Goal: Information Seeking & Learning: Learn about a topic

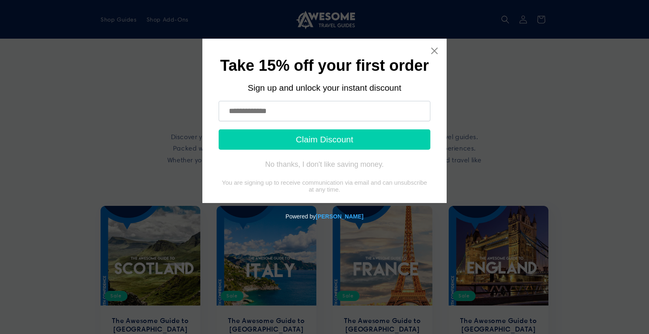
click at [432, 52] on icon "Close widget" at bounding box center [434, 51] width 7 height 7
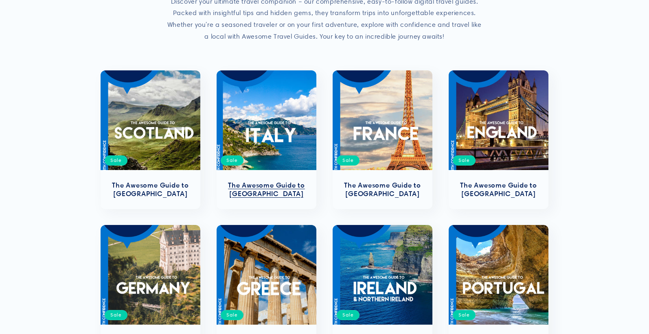
scroll to position [136, 0]
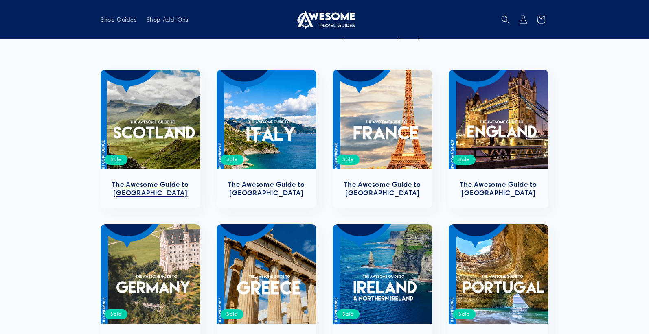
click at [178, 180] on link "The Awesome Guide to [GEOGRAPHIC_DATA]" at bounding box center [150, 188] width 83 height 17
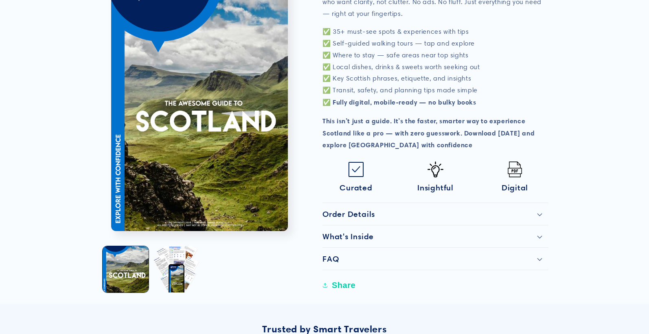
scroll to position [321, 0]
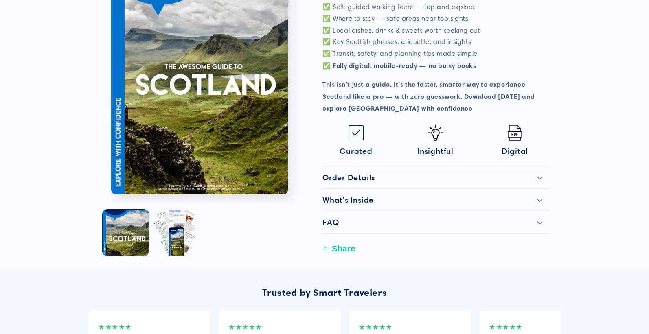
click at [364, 180] on summary "Order Details" at bounding box center [435, 177] width 226 height 22
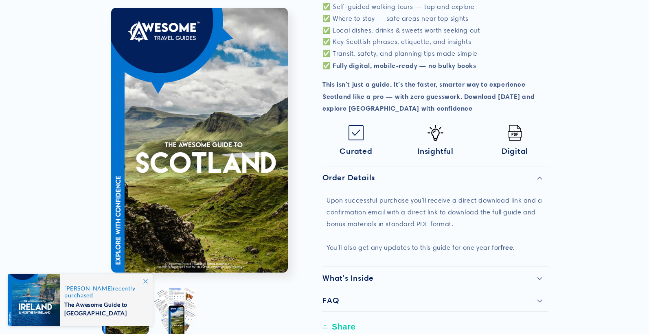
click at [364, 180] on summary "Order Details" at bounding box center [435, 177] width 226 height 22
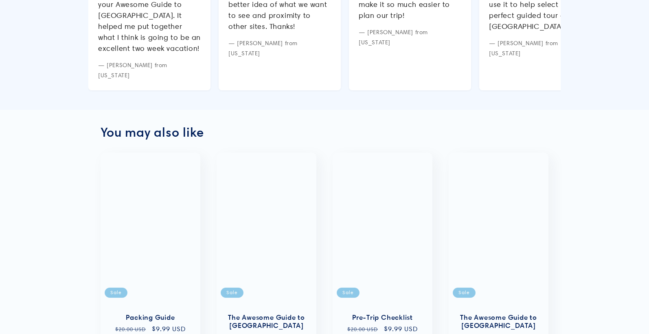
scroll to position [301, 0]
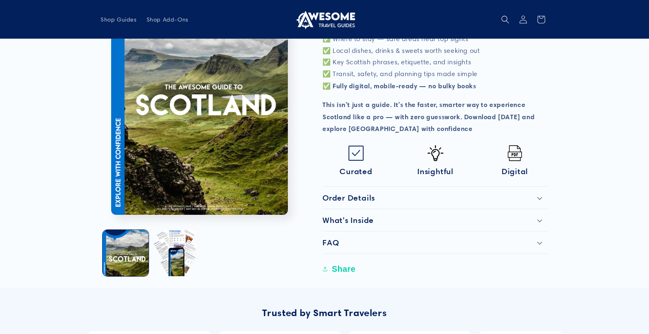
click at [72, 154] on product-info "Skip to product information Open media 1 in modal Open media 2 in modal 1 / of …" at bounding box center [324, 13] width 649 height 550
click at [174, 241] on button "Load image 2 in gallery view" at bounding box center [176, 253] width 46 height 46
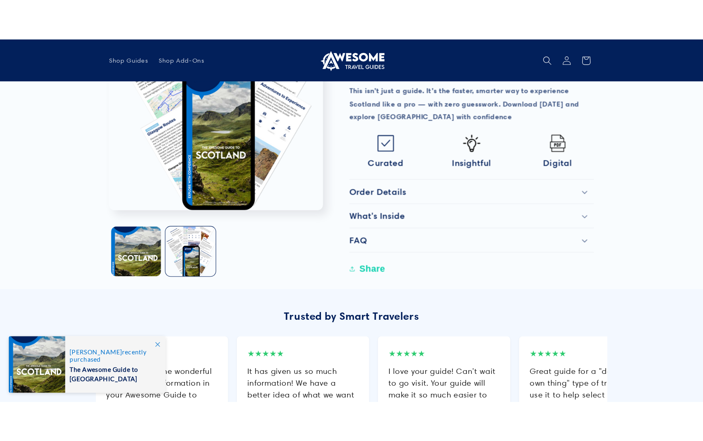
scroll to position [252, 0]
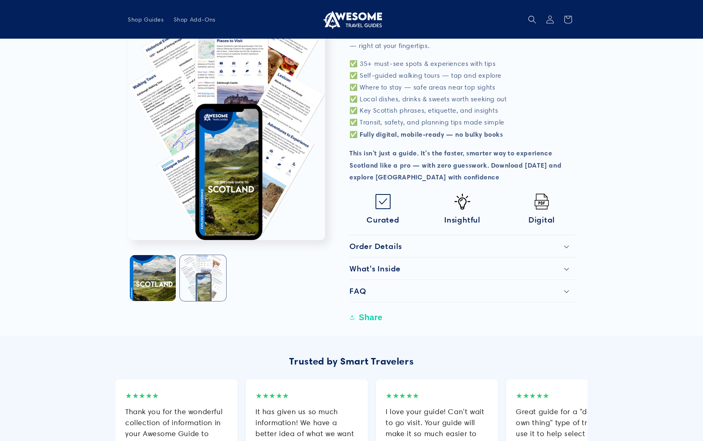
click at [200, 268] on button "Load image 2 in gallery view" at bounding box center [203, 278] width 46 height 46
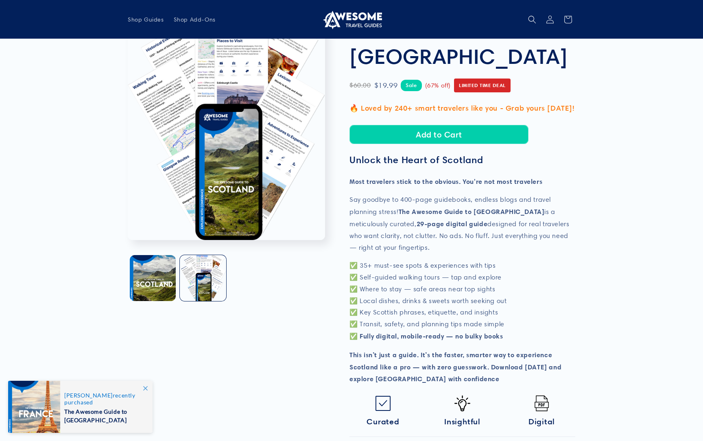
scroll to position [0, 0]
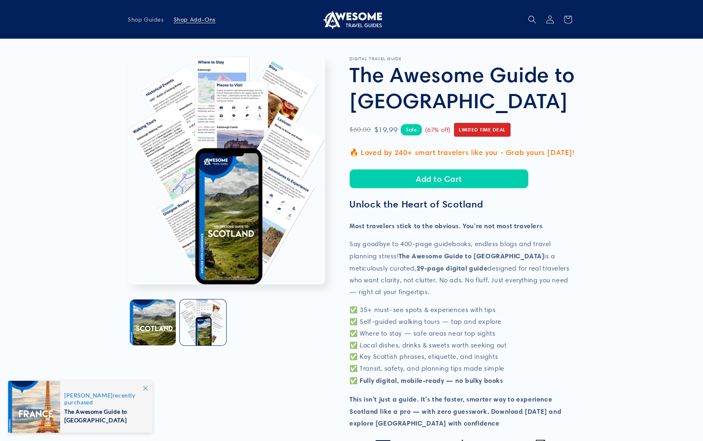
click at [188, 23] on link "Shop Add-Ons" at bounding box center [195, 19] width 52 height 17
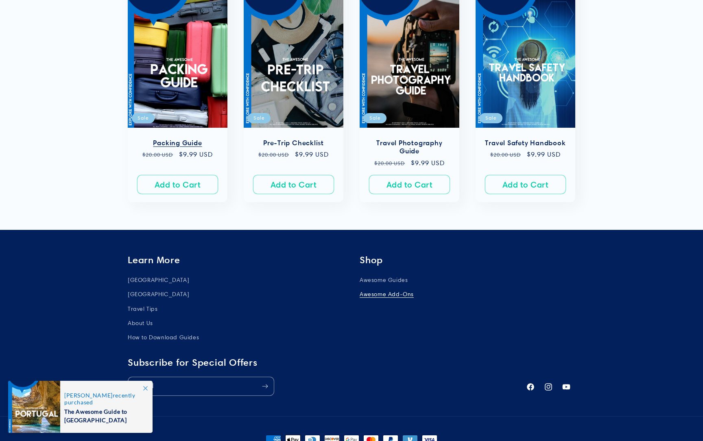
scroll to position [296, 0]
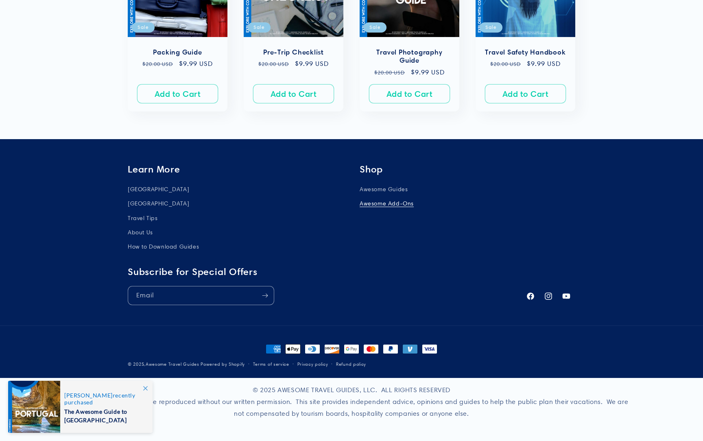
click at [146, 387] on icon at bounding box center [145, 388] width 4 height 4
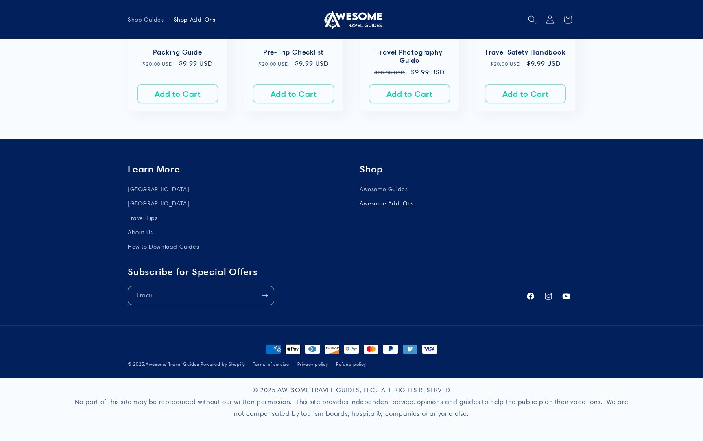
scroll to position [0, 0]
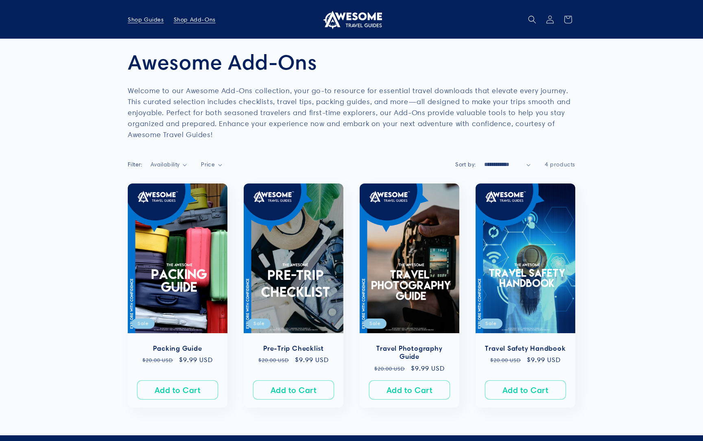
click at [151, 22] on span "Shop Guides" at bounding box center [146, 19] width 36 height 7
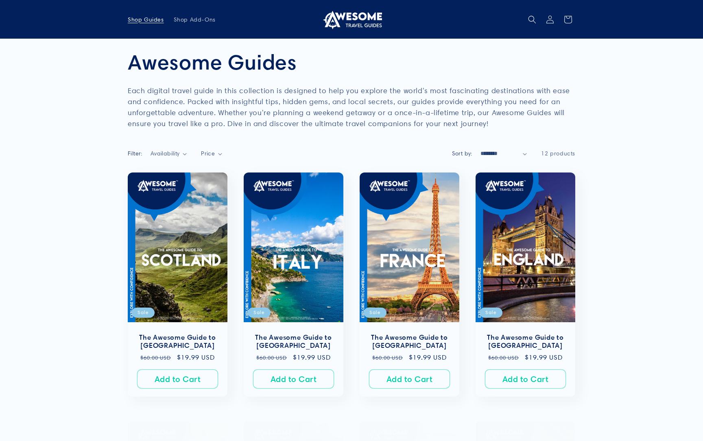
click at [350, 19] on img at bounding box center [351, 20] width 61 height 20
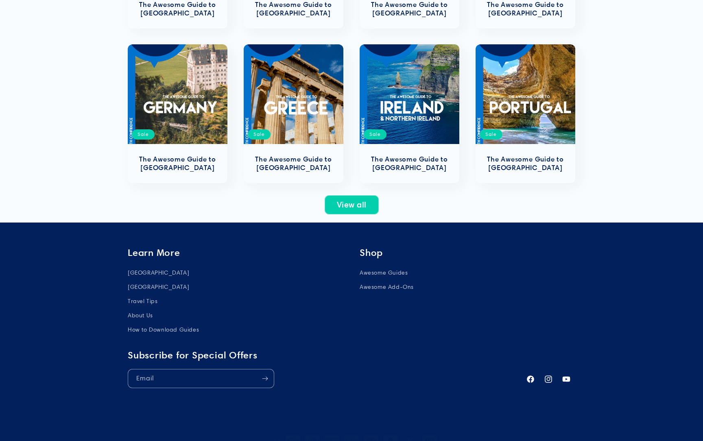
scroll to position [320, 0]
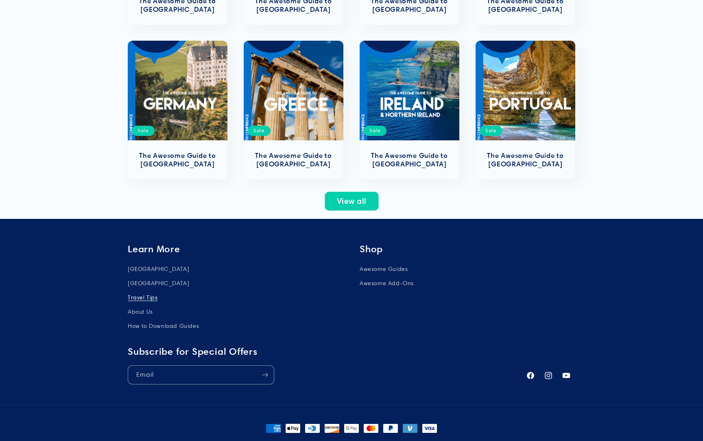
click at [149, 303] on link "Travel Tips" at bounding box center [143, 298] width 30 height 14
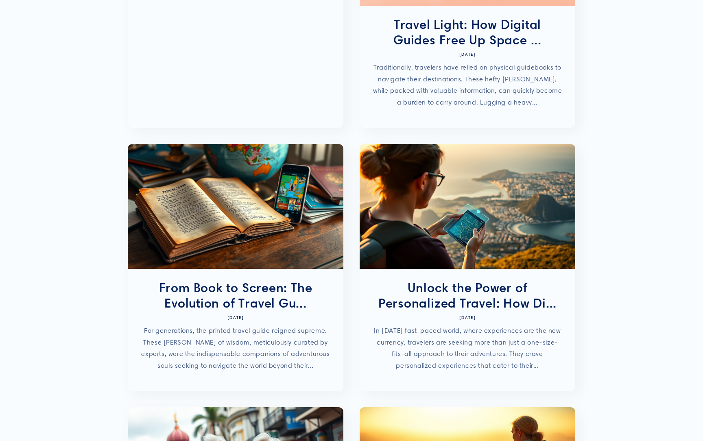
scroll to position [211, 0]
